Goal: Find specific page/section: Find specific page/section

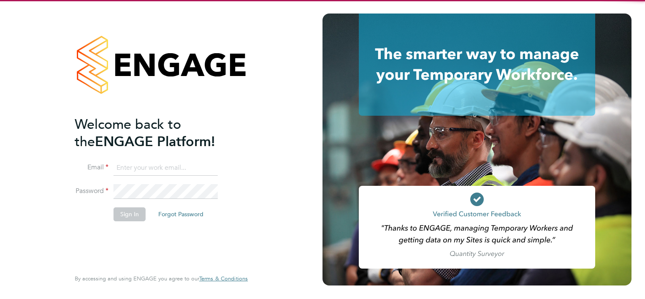
type input "[PERSON_NAME][EMAIL_ADDRESS][PERSON_NAME][DOMAIN_NAME]"
click at [142, 207] on button "Sign In" at bounding box center [130, 214] width 32 height 14
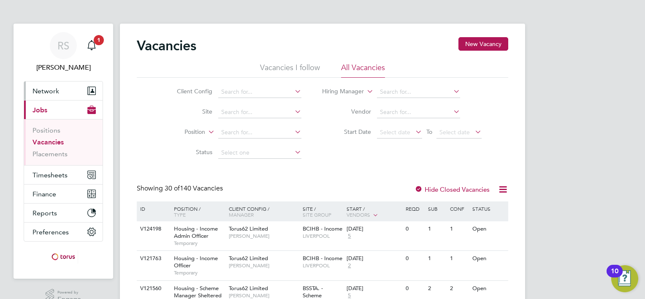
click at [61, 81] on button "Network" at bounding box center [63, 90] width 78 height 19
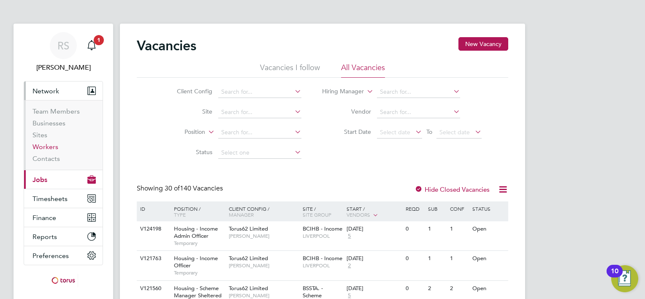
drag, startPoint x: 54, startPoint y: 146, endPoint x: 111, endPoint y: 124, distance: 61.4
click at [54, 146] on link "Workers" at bounding box center [45, 147] width 26 height 8
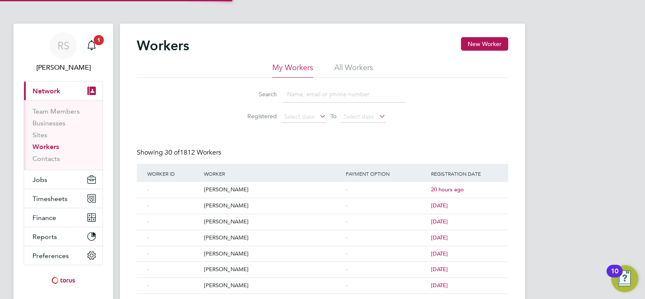
click at [356, 59] on div "Workers New Worker" at bounding box center [322, 49] width 371 height 25
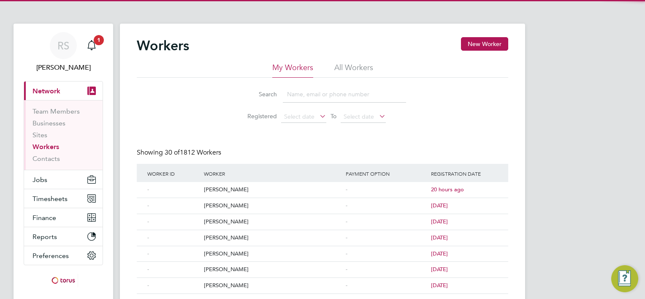
click at [354, 66] on li "All Workers" at bounding box center [353, 69] width 39 height 15
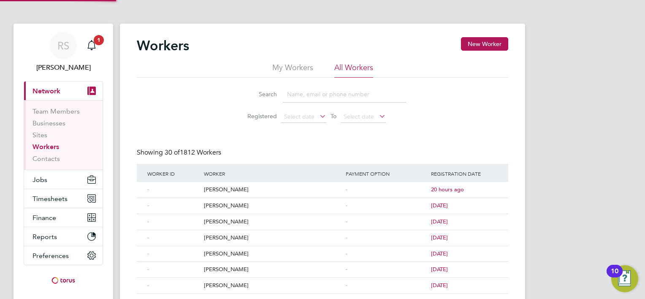
click at [322, 97] on input at bounding box center [344, 94] width 123 height 16
type input "venables"
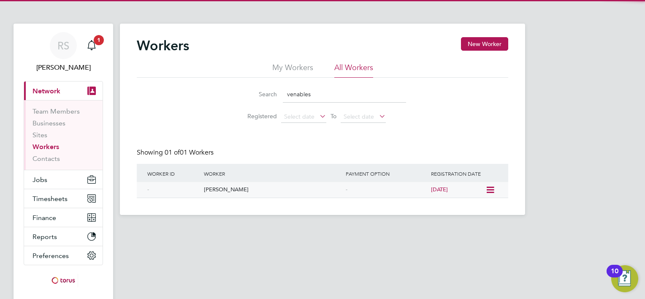
click at [233, 189] on div "Charles Venables" at bounding box center [273, 190] width 142 height 16
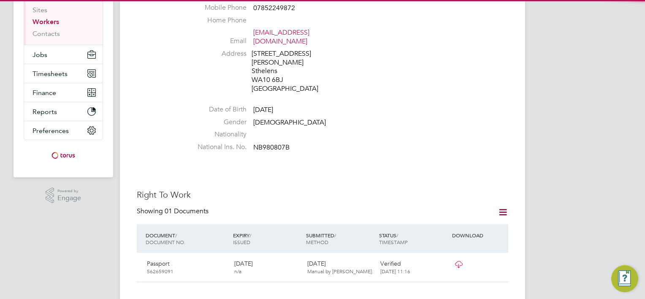
scroll to position [253, 0]
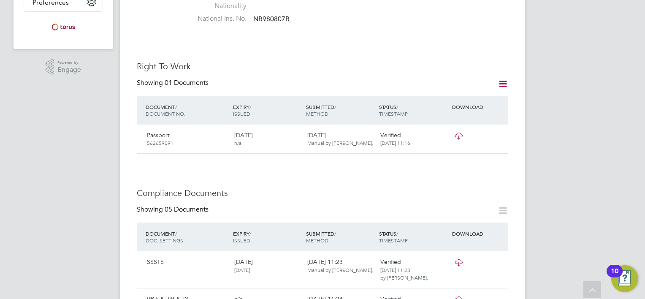
click at [460, 132] on icon at bounding box center [458, 135] width 11 height 7
